Goal: Task Accomplishment & Management: Manage account settings

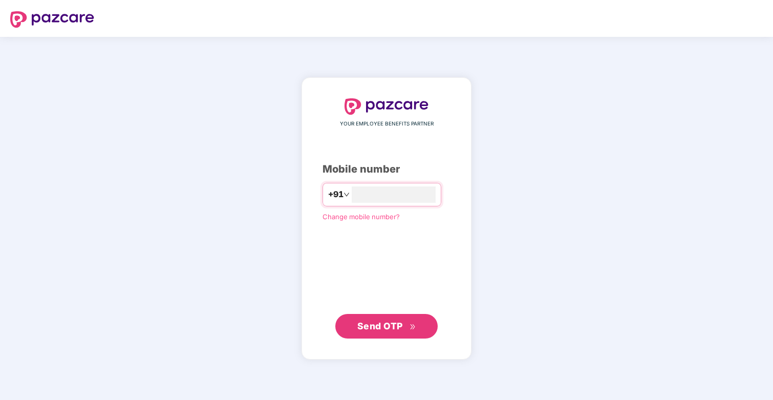
type input "**********"
click at [390, 321] on span "Send OTP" at bounding box center [380, 326] width 46 height 11
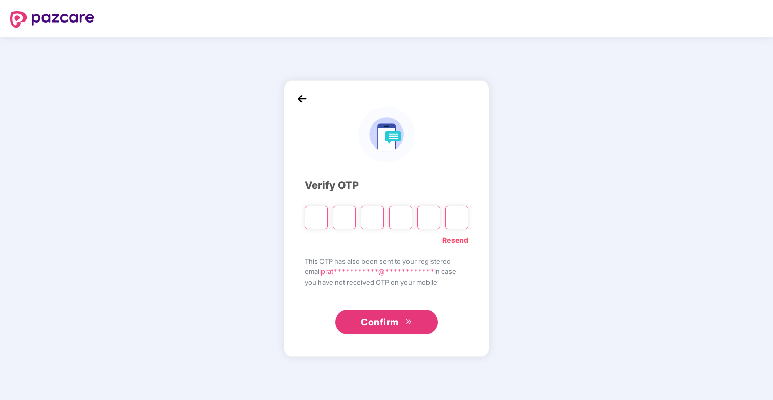
type input "*"
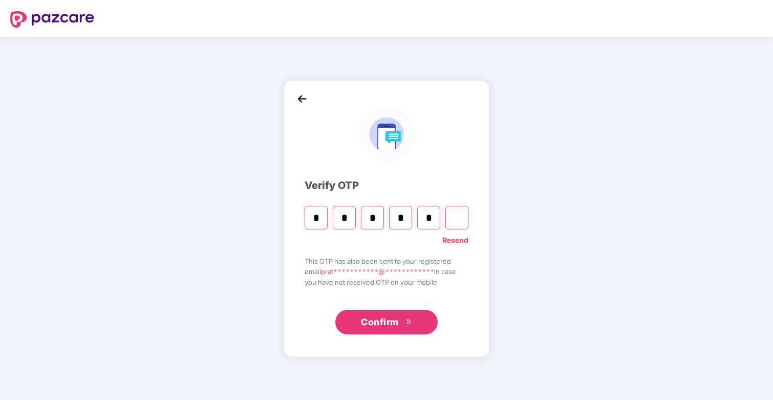
type input "*"
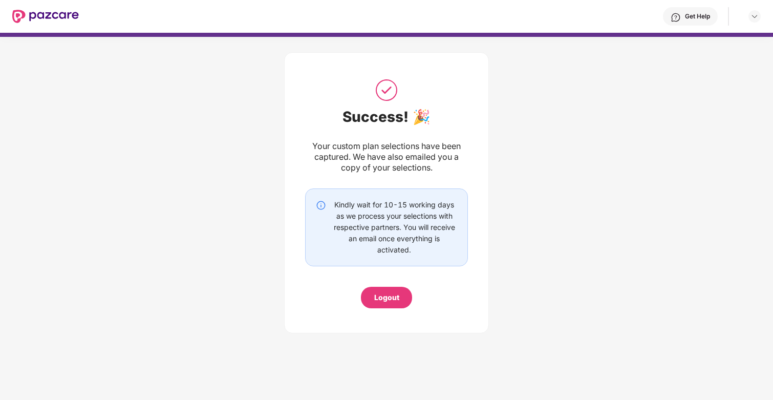
click at [387, 163] on div "Your custom plan selections have been captured. We have also emailed you a copy…" at bounding box center [386, 157] width 163 height 32
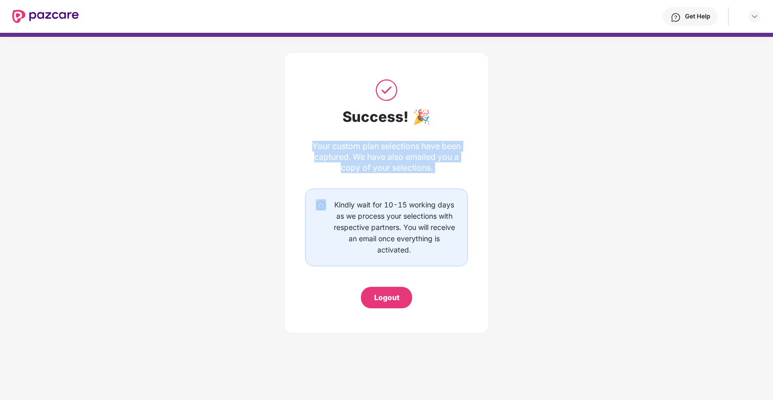
click at [387, 158] on div "Your custom plan selections have been captured. We have also emailed you a copy…" at bounding box center [386, 157] width 163 height 32
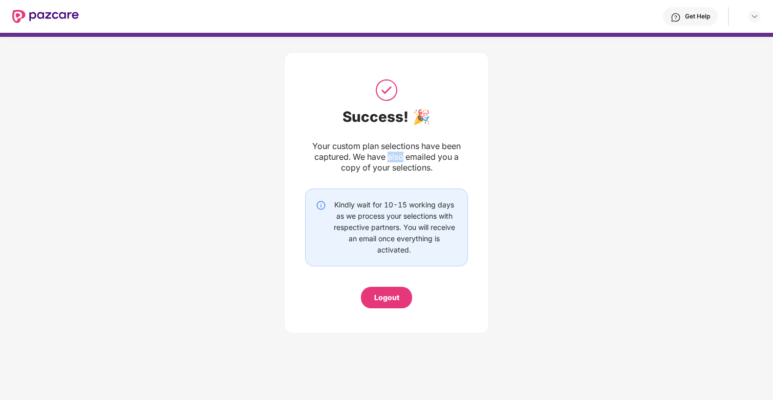
click at [387, 158] on div "Your custom plan selections have been captured. We have also emailed you a copy…" at bounding box center [386, 157] width 163 height 32
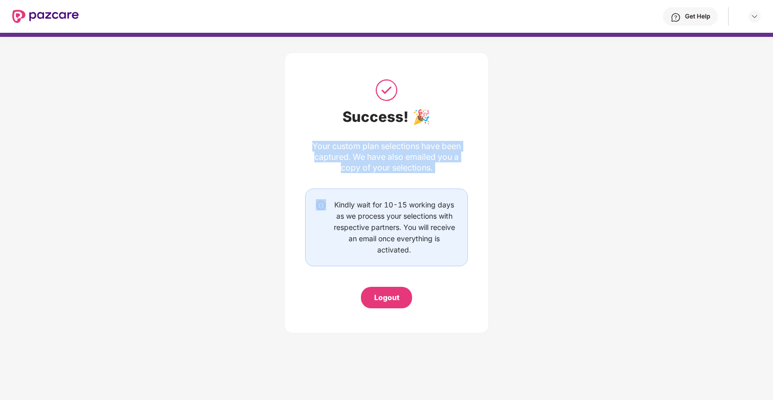
click at [387, 158] on div "Your custom plan selections have been captured. We have also emailed you a copy…" at bounding box center [386, 157] width 163 height 32
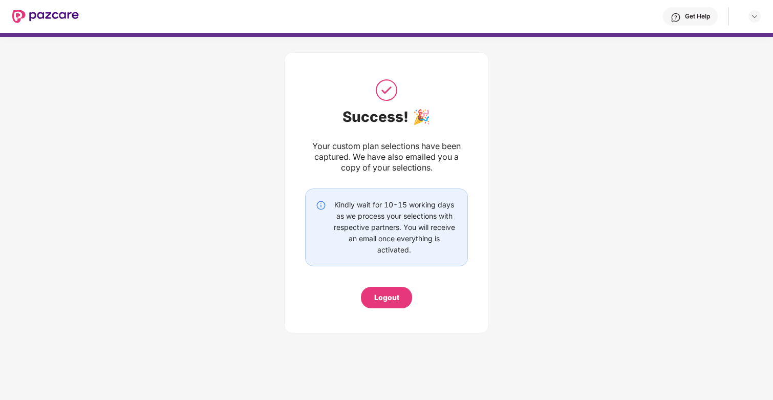
click at [691, 11] on div "Get Help" at bounding box center [690, 16] width 55 height 18
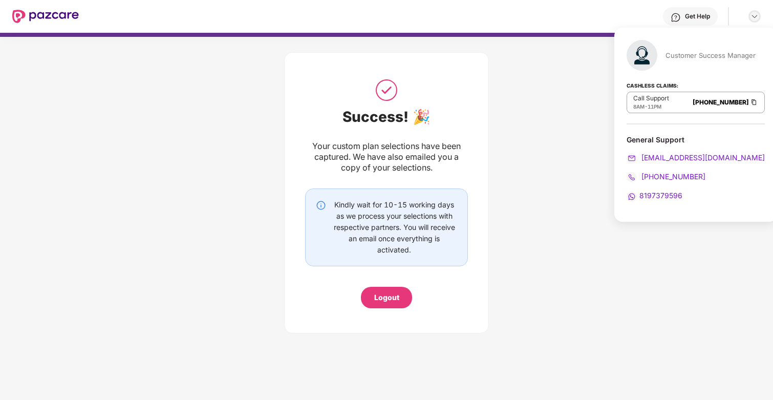
click at [755, 14] on img at bounding box center [755, 16] width 8 height 8
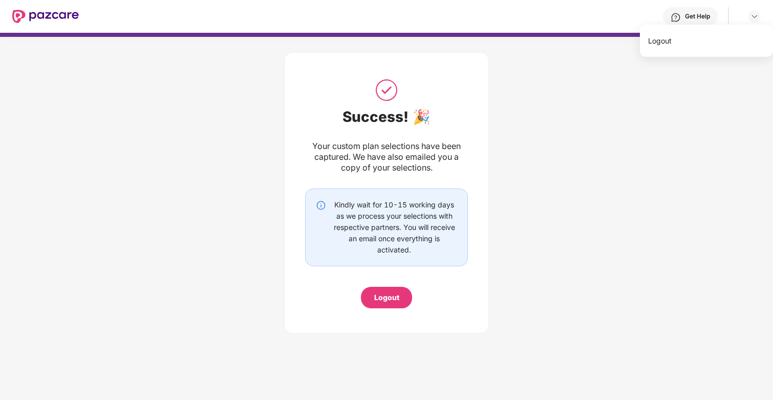
click at [402, 86] on div "Success! 🎉 Your custom plan selections have been captured. We have also emailed…" at bounding box center [386, 192] width 163 height 231
click at [387, 169] on div "Your custom plan selections have been captured. We have also emailed you a copy…" at bounding box center [386, 157] width 163 height 32
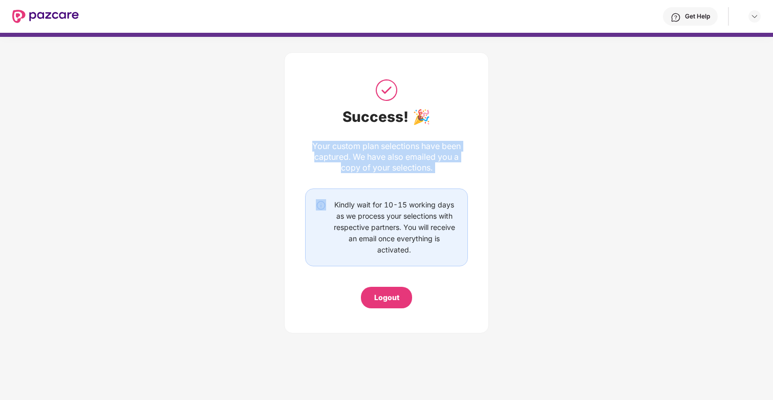
click at [387, 169] on div "Your custom plan selections have been captured. We have also emailed you a copy…" at bounding box center [386, 157] width 163 height 32
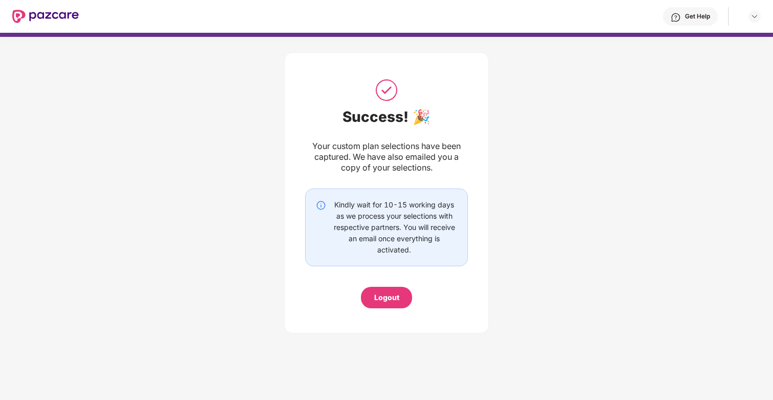
click at [701, 22] on div "Get Help" at bounding box center [690, 16] width 55 height 18
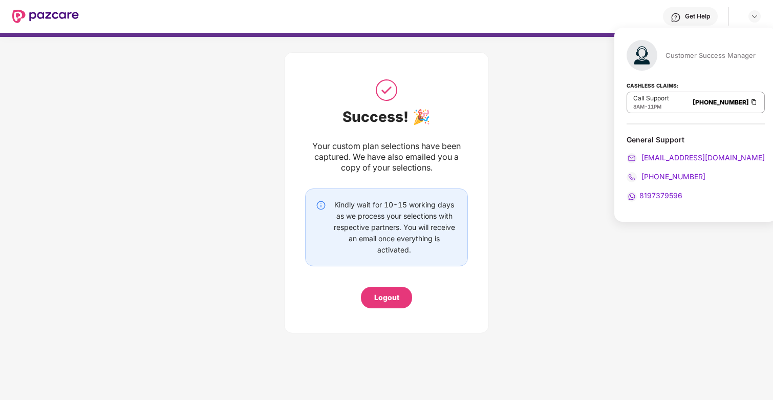
click at [454, 85] on div "Success! 🎉 Your custom plan selections have been captured. We have also emailed…" at bounding box center [386, 192] width 163 height 231
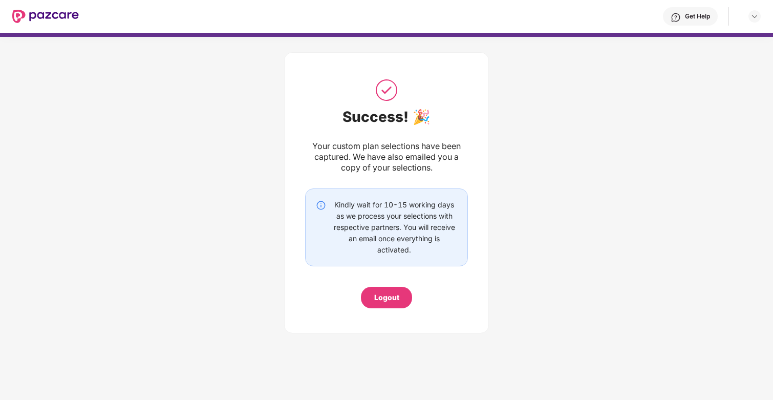
click at [388, 224] on div "Kindly wait for 10-15 working days as we process your selections with respectiv…" at bounding box center [394, 227] width 126 height 56
click at [391, 160] on div "Your custom plan selections have been captured. We have also emailed you a copy…" at bounding box center [386, 157] width 163 height 32
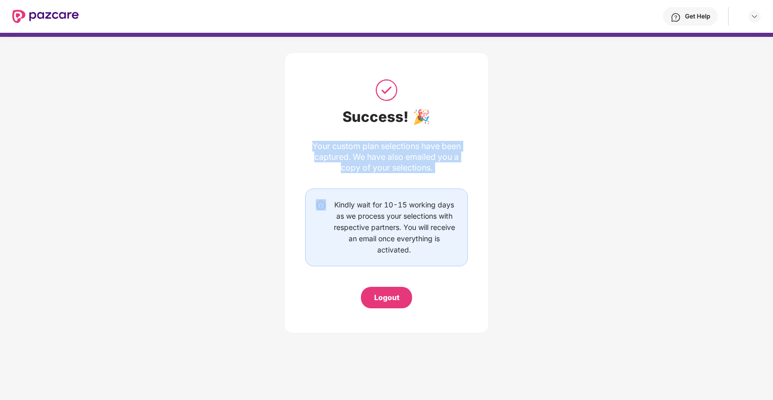
click at [391, 160] on div "Your custom plan selections have been captured. We have also emailed you a copy…" at bounding box center [386, 157] width 163 height 32
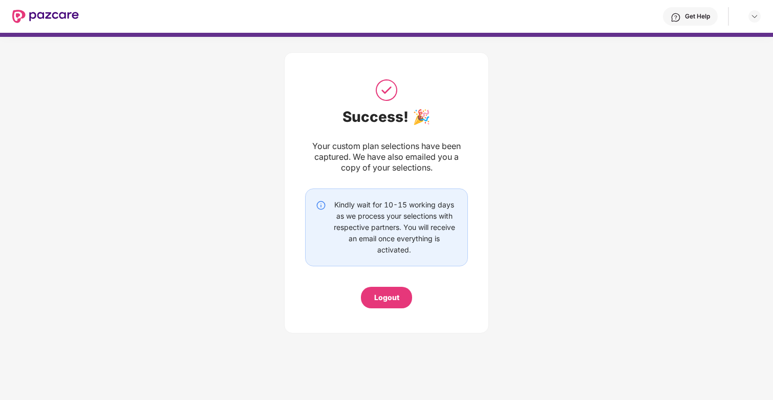
click at [391, 160] on div "Your custom plan selections have been captured. We have also emailed you a copy…" at bounding box center [386, 157] width 163 height 32
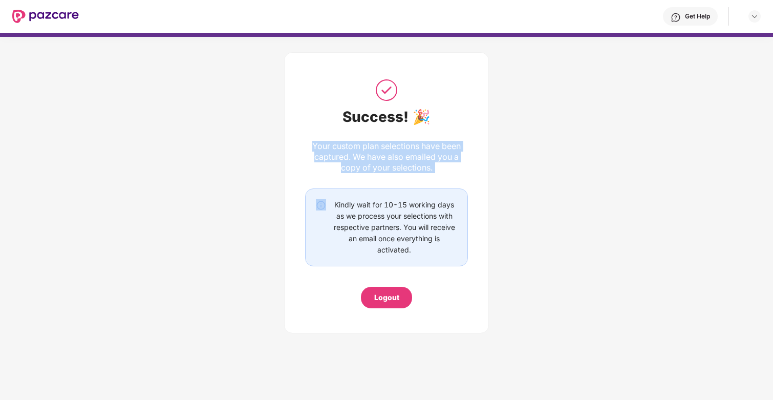
click at [391, 160] on div "Your custom plan selections have been captured. We have also emailed you a copy…" at bounding box center [386, 157] width 163 height 32
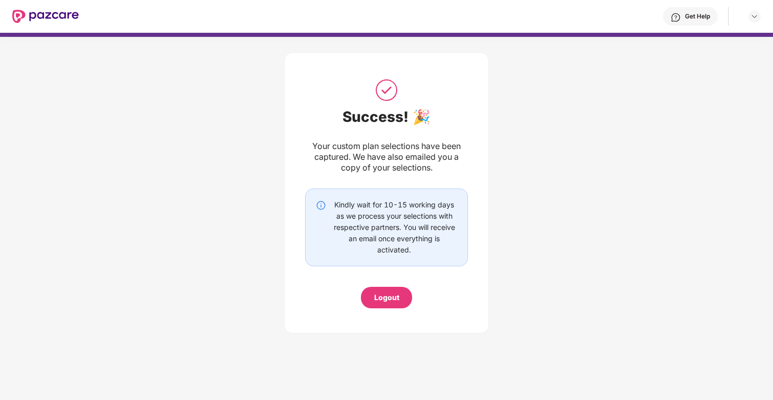
click at [391, 160] on div "Your custom plan selections have been captured. We have also emailed you a copy…" at bounding box center [386, 157] width 163 height 32
click at [402, 163] on div "Your custom plan selections have been captured. We have also emailed you a copy…" at bounding box center [386, 157] width 163 height 32
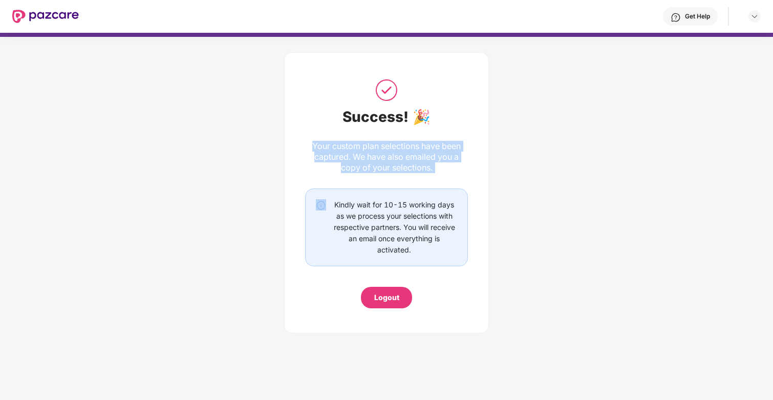
click at [402, 163] on div "Your custom plan selections have been captured. We have also emailed you a copy…" at bounding box center [386, 157] width 163 height 32
